Goal: Download file/media

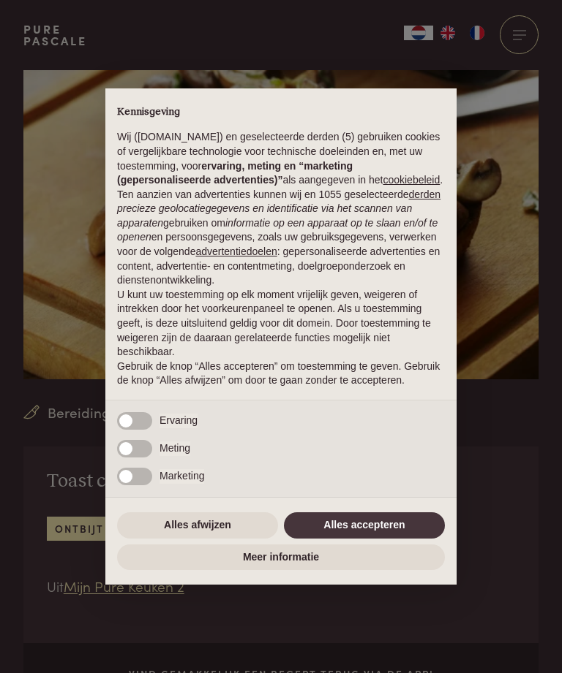
click at [344, 539] on button "Alles accepteren" at bounding box center [364, 526] width 161 height 26
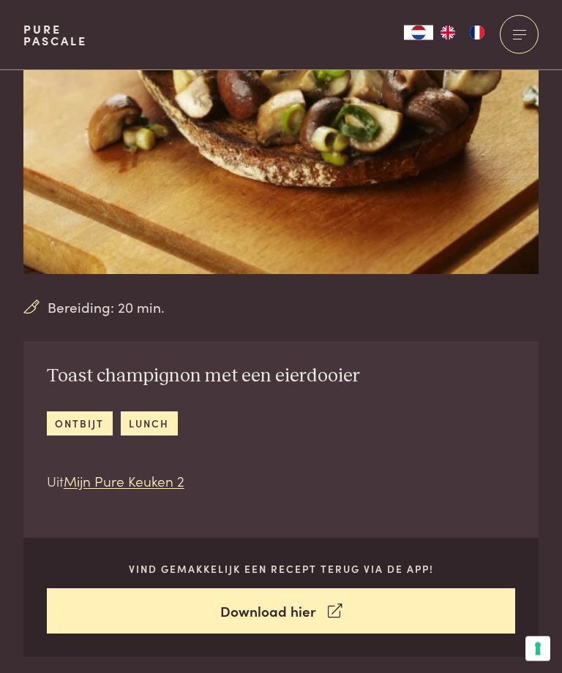
scroll to position [106, 0]
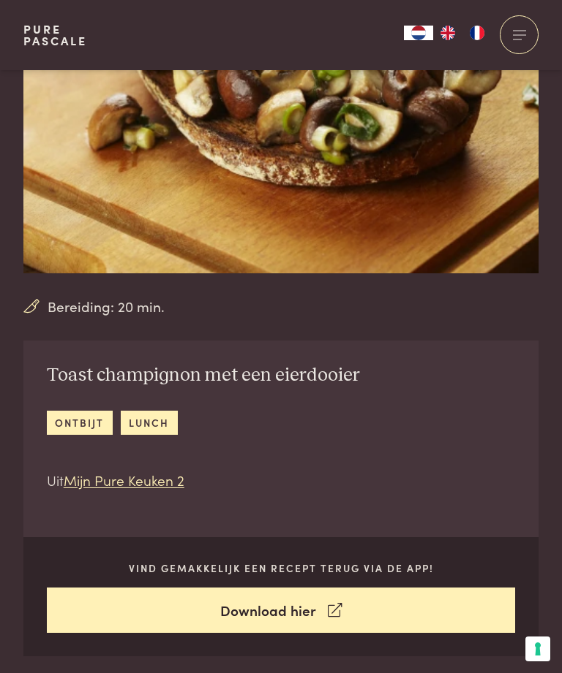
click at [121, 489] on link "Mijn Pure Keuken 2" at bounding box center [124, 480] width 121 height 20
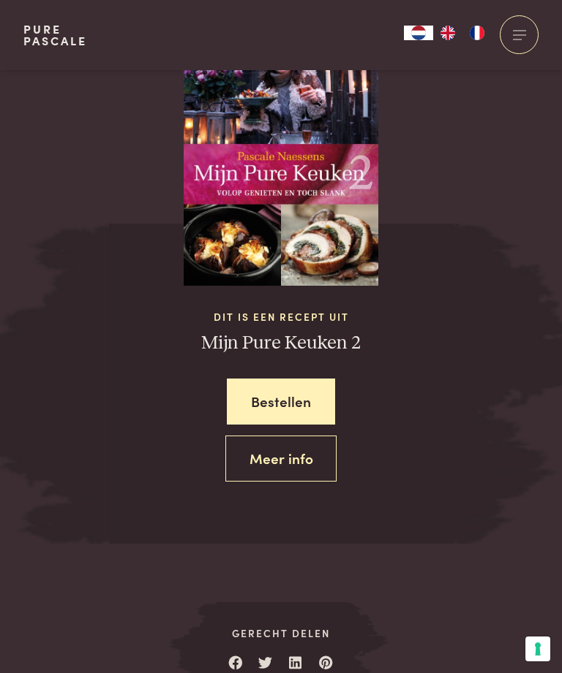
scroll to position [1357, 0]
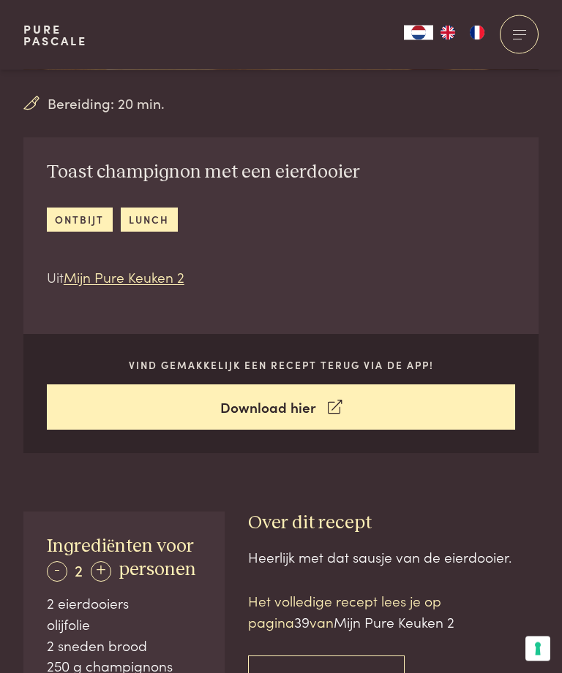
scroll to position [310, 0]
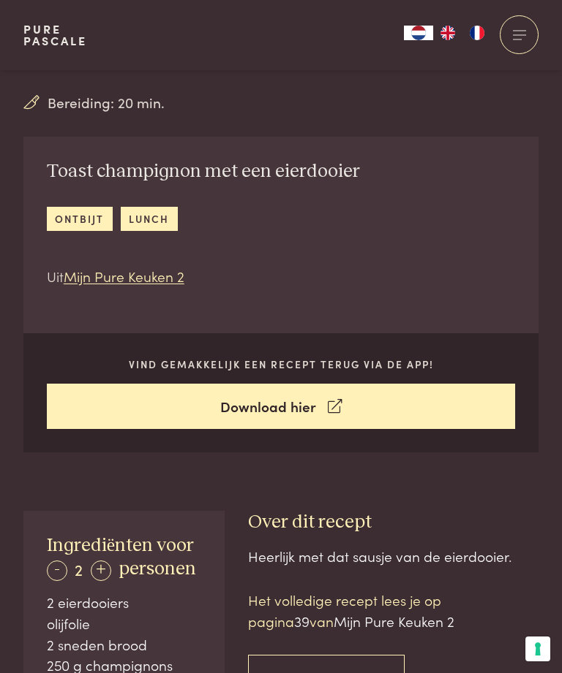
click at [158, 407] on link "Download hier" at bounding box center [281, 407] width 469 height 46
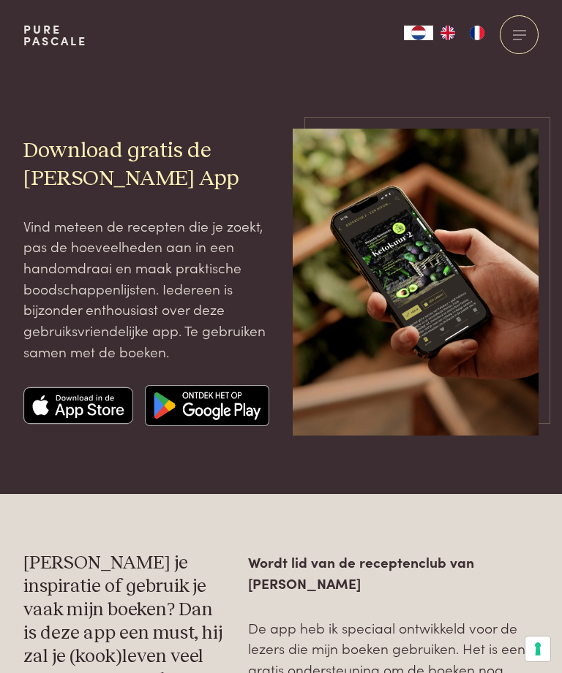
click at [80, 408] on img at bounding box center [78, 405] width 110 height 41
